Goal: Book appointment/travel/reservation

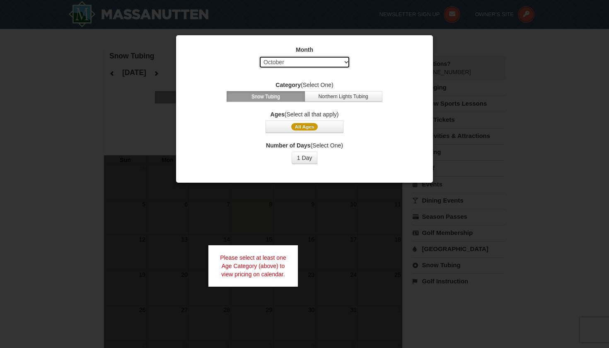
select select "12"
click at [310, 126] on span "All Ages" at bounding box center [304, 126] width 27 height 7
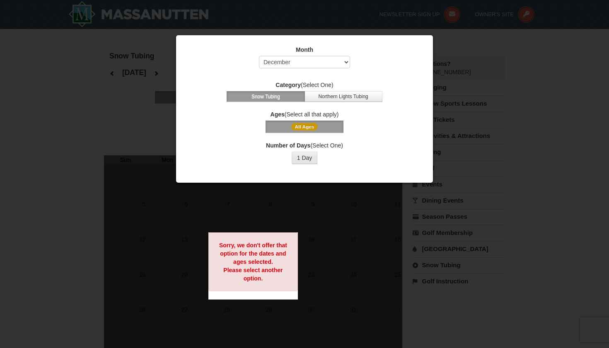
click at [307, 157] on button "1 Day" at bounding box center [305, 158] width 26 height 12
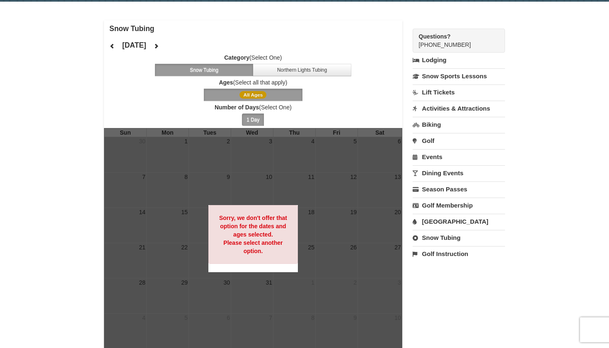
scroll to position [44, 0]
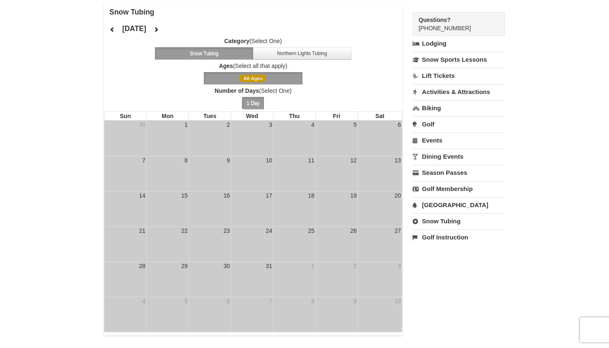
click at [221, 180] on td "9" at bounding box center [210, 173] width 42 height 35
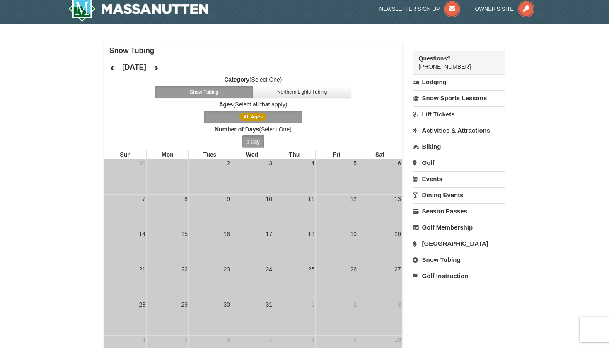
scroll to position [3, 0]
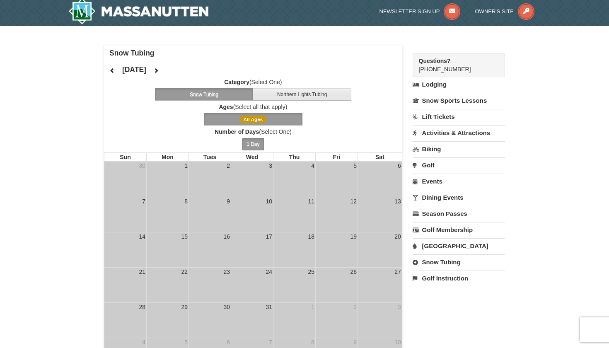
click at [288, 95] on button "Northern Lights Tubing" at bounding box center [302, 94] width 99 height 12
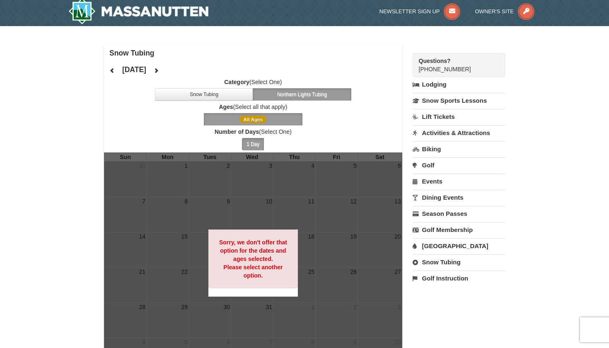
scroll to position [40, 0]
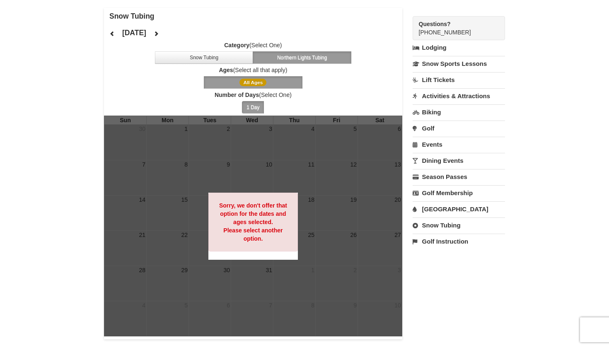
click at [263, 83] on span "All Ages" at bounding box center [253, 82] width 27 height 7
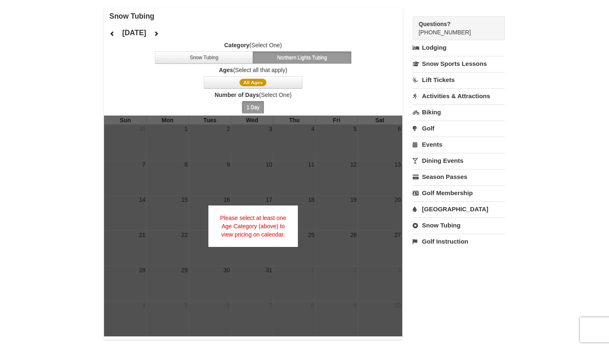
click at [260, 104] on button "1 Day" at bounding box center [253, 107] width 22 height 12
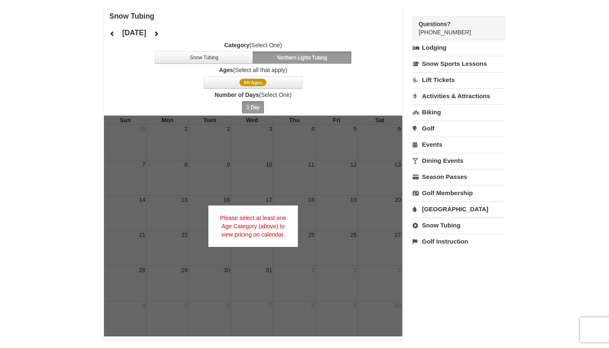
click at [255, 109] on button "1 Day" at bounding box center [253, 107] width 22 height 12
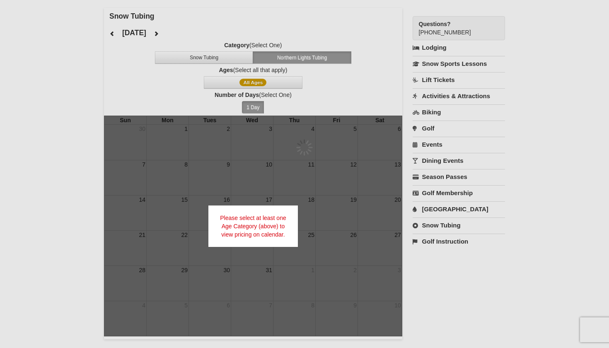
click at [260, 87] on div at bounding box center [304, 174] width 609 height 348
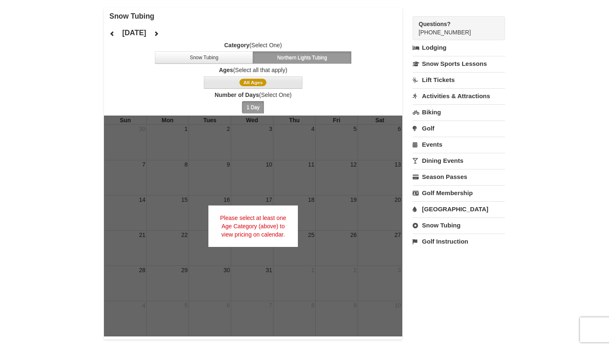
click at [264, 77] on button "All Ages" at bounding box center [253, 82] width 99 height 12
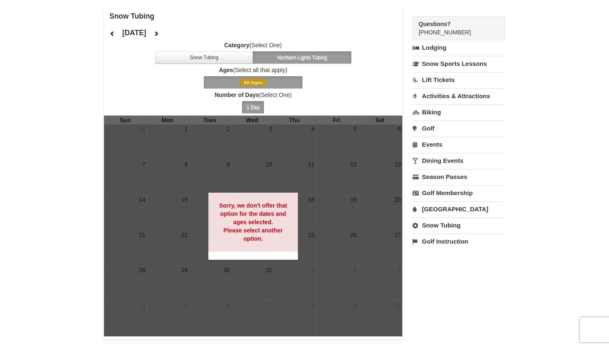
click at [159, 31] on icon at bounding box center [156, 34] width 6 height 6
click at [202, 60] on button "Snow Tubing" at bounding box center [204, 57] width 99 height 12
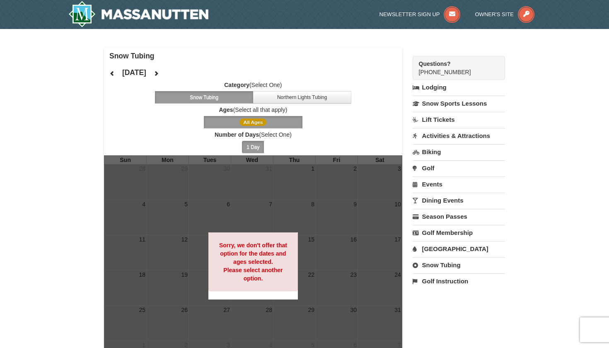
scroll to position [0, 0]
click at [143, 75] on h4 "[DATE]" at bounding box center [134, 72] width 24 height 8
click at [138, 58] on h4 "Snow Tubing" at bounding box center [255, 56] width 293 height 8
click at [159, 73] on icon at bounding box center [156, 73] width 6 height 6
click at [165, 72] on button at bounding box center [156, 73] width 17 height 12
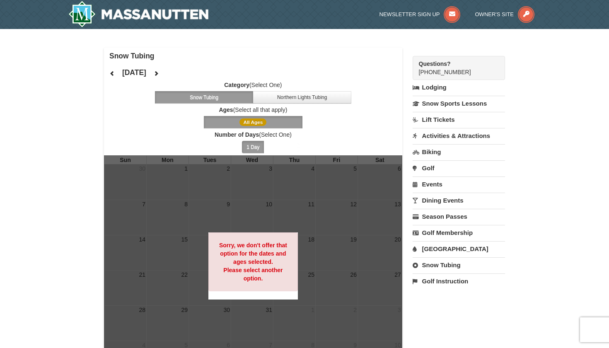
click at [208, 39] on div "× Snow Tubing December 2025 Category (Select One) Snow Tubing Northern Lights T…" at bounding box center [305, 213] width 418 height 352
click at [165, 72] on button at bounding box center [156, 73] width 17 height 12
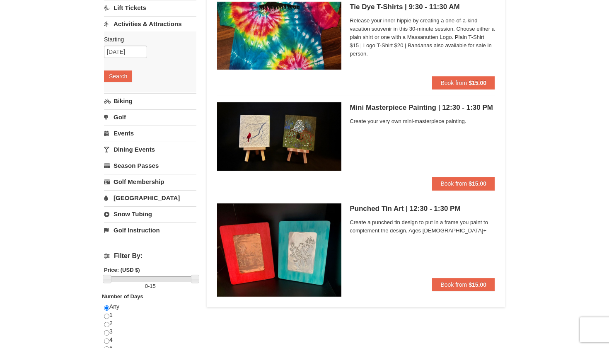
scroll to position [84, 0]
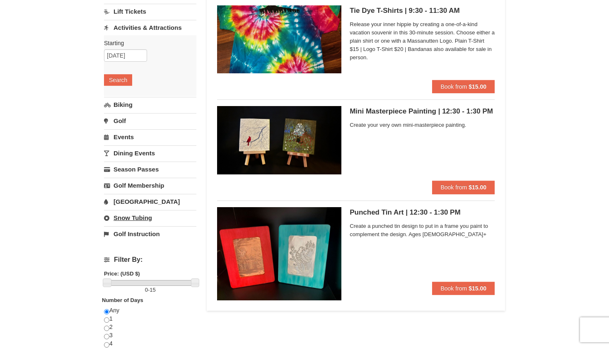
click at [132, 218] on link "Snow Tubing" at bounding box center [150, 217] width 92 height 15
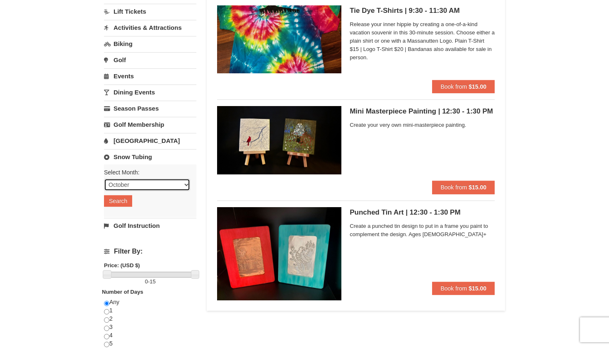
select select "12"
click at [119, 204] on button "Search" at bounding box center [118, 201] width 28 height 12
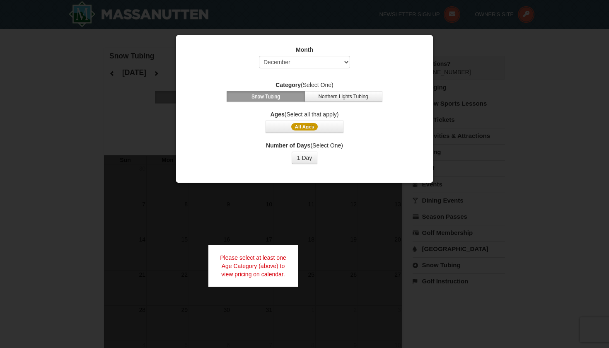
select select "12"
click at [303, 128] on span "All Ages" at bounding box center [304, 126] width 27 height 7
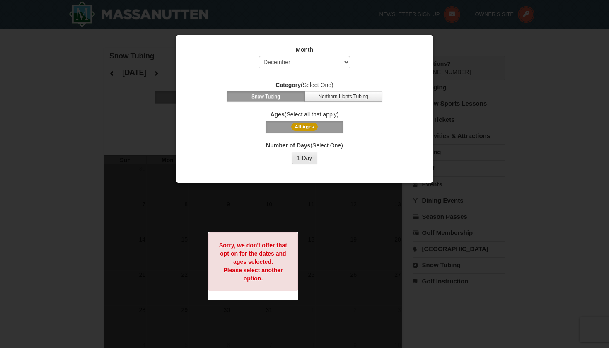
click at [309, 162] on button "1 Day" at bounding box center [305, 158] width 26 height 12
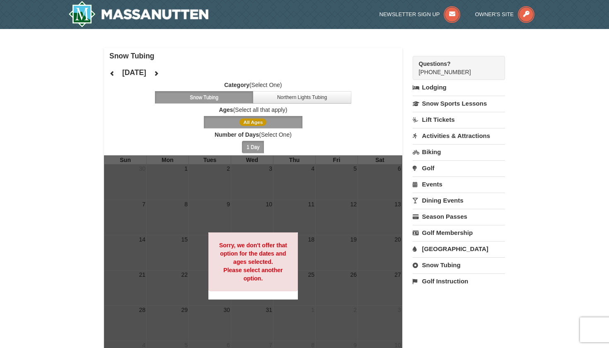
scroll to position [23, 0]
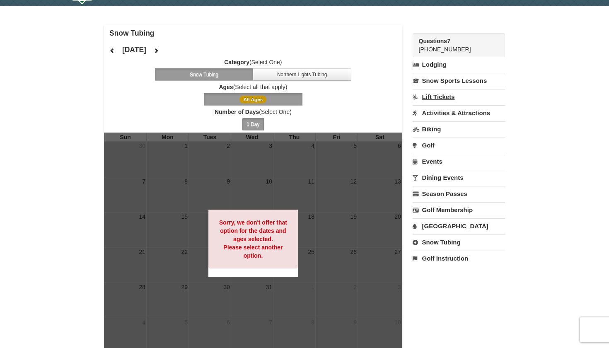
click at [440, 92] on link "Lift Tickets" at bounding box center [459, 96] width 92 height 15
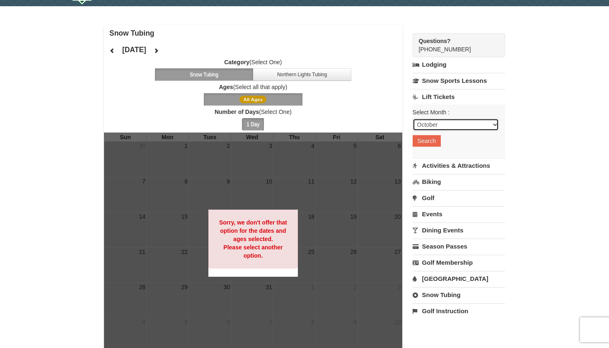
select select "12"
click at [434, 141] on button "Search" at bounding box center [427, 141] width 28 height 12
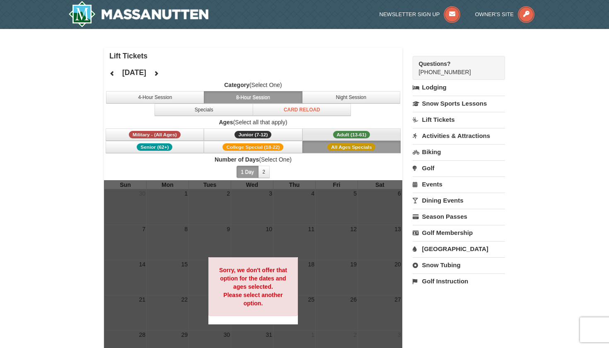
click at [348, 136] on span "Adult (13-61)" at bounding box center [351, 134] width 37 height 7
click at [251, 173] on button "1 Day" at bounding box center [248, 172] width 22 height 12
click at [176, 98] on button "4-Hour Session" at bounding box center [155, 97] width 99 height 12
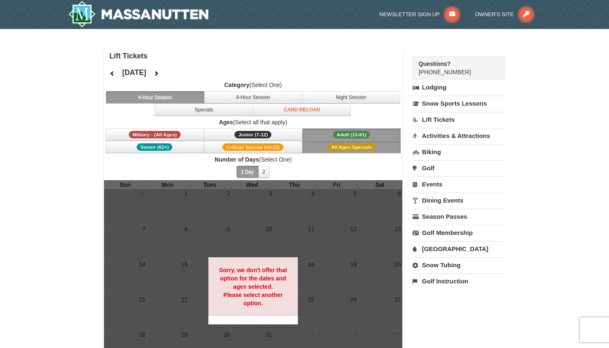
click at [159, 73] on icon at bounding box center [156, 73] width 6 height 6
click at [165, 73] on button at bounding box center [156, 73] width 17 height 12
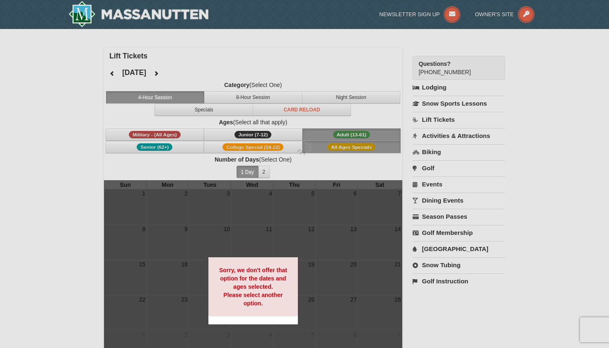
click at [183, 73] on div at bounding box center [304, 174] width 609 height 348
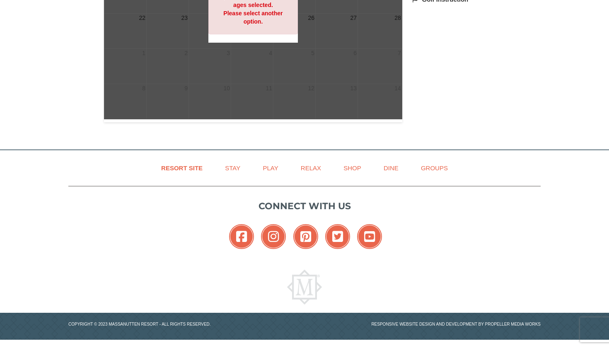
scroll to position [282, 0]
